Goal: Find specific page/section: Find specific page/section

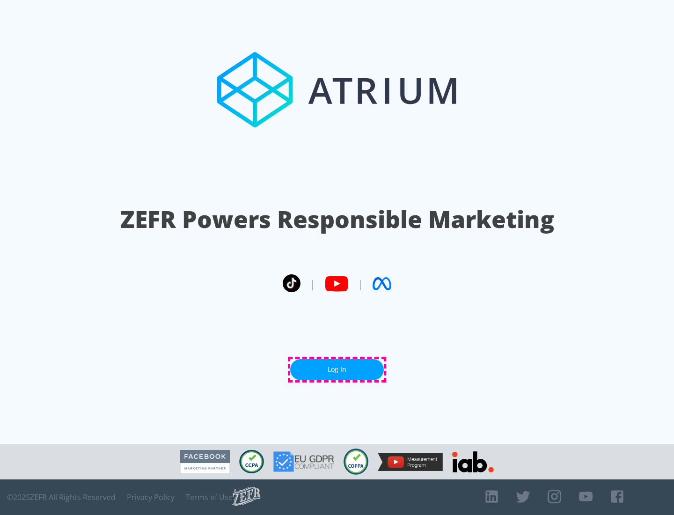
click at [337, 369] on link "Log In" at bounding box center [337, 369] width 94 height 21
